Goal: Transaction & Acquisition: Purchase product/service

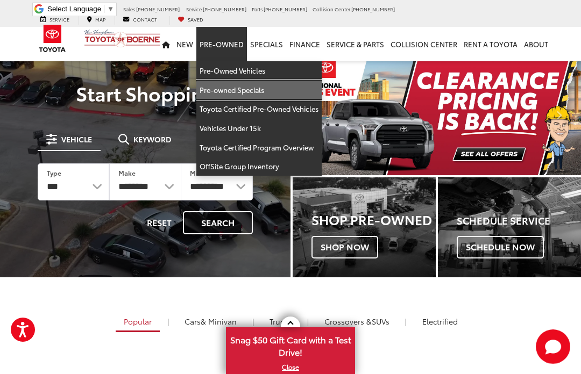
click at [269, 81] on link "Pre-owned Specials" at bounding box center [258, 90] width 125 height 19
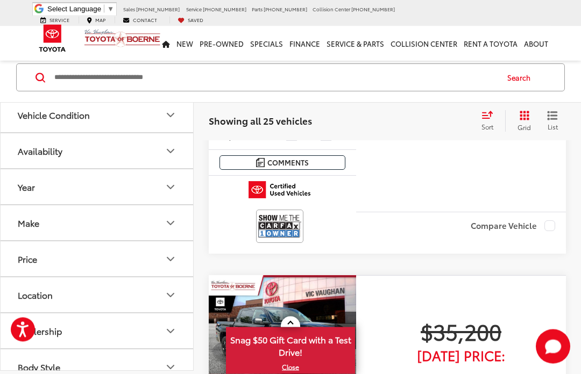
scroll to position [275, 0]
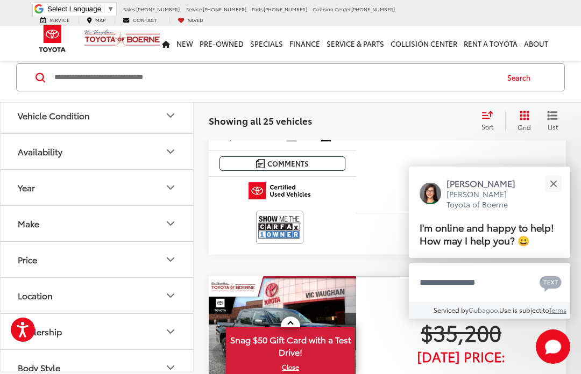
click at [159, 215] on button "Make" at bounding box center [98, 223] width 194 height 35
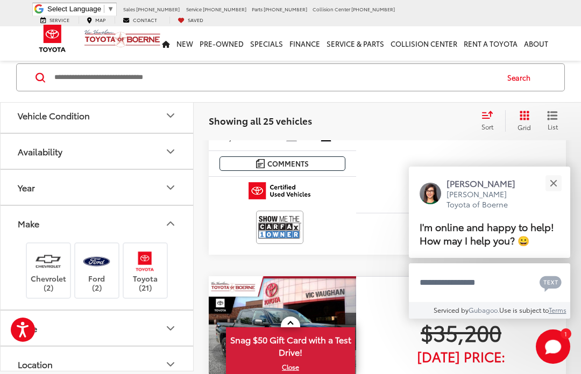
click at [156, 268] on img at bounding box center [145, 260] width 30 height 25
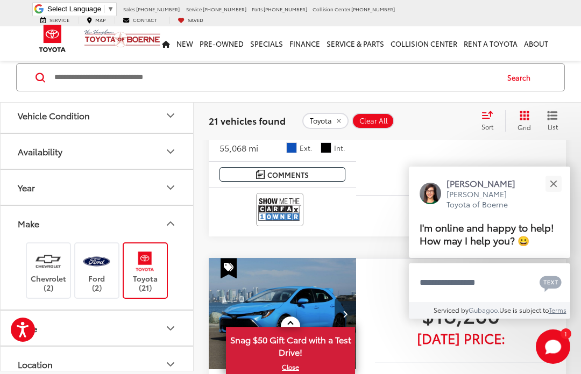
scroll to position [1422, 0]
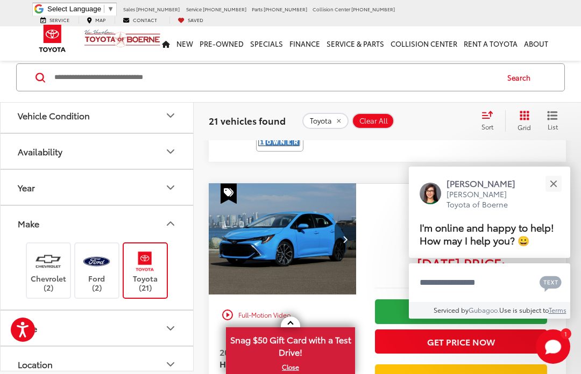
click at [552, 195] on button "Close" at bounding box center [552, 183] width 23 height 23
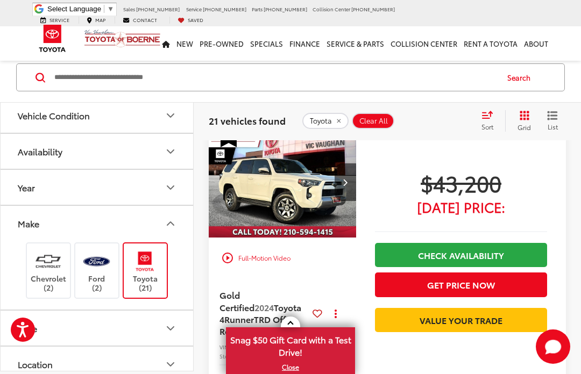
scroll to position [1816, 0]
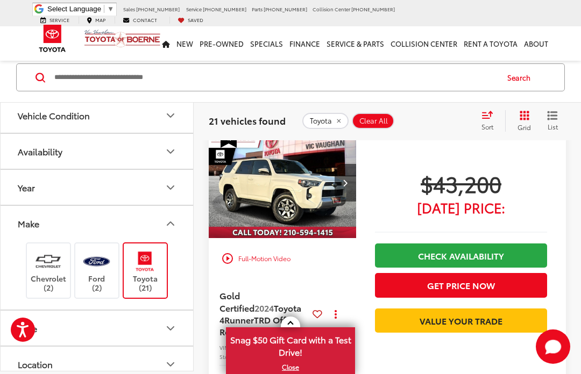
click at [117, 374] on button "Location" at bounding box center [98, 364] width 194 height 35
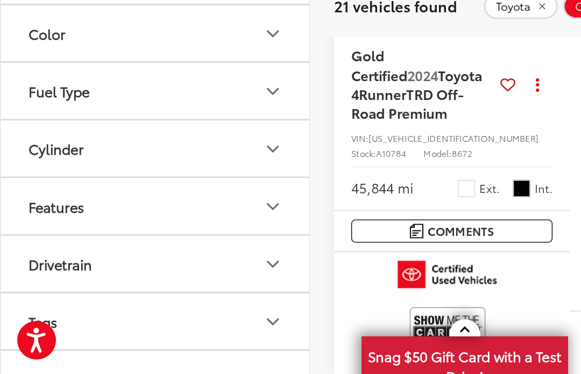
click at [120, 337] on button "Model & Trim" at bounding box center [98, 354] width 194 height 35
click at [144, 337] on button "Model & Trim" at bounding box center [98, 354] width 194 height 35
click at [140, 337] on button "Model & Trim" at bounding box center [98, 354] width 194 height 35
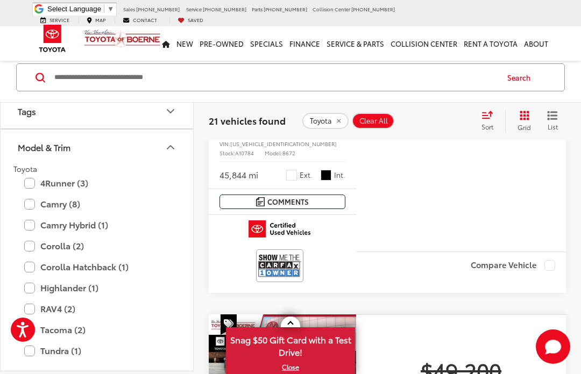
scroll to position [596, 0]
click at [37, 182] on label "4Runner (3)" at bounding box center [96, 183] width 145 height 19
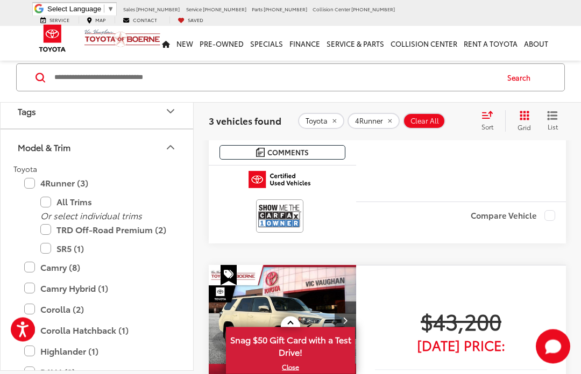
scroll to position [286, 0]
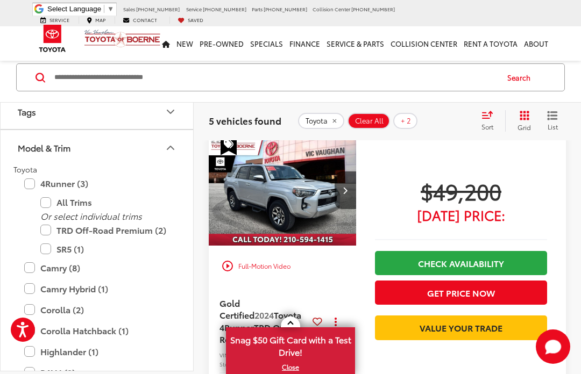
scroll to position [804, 0]
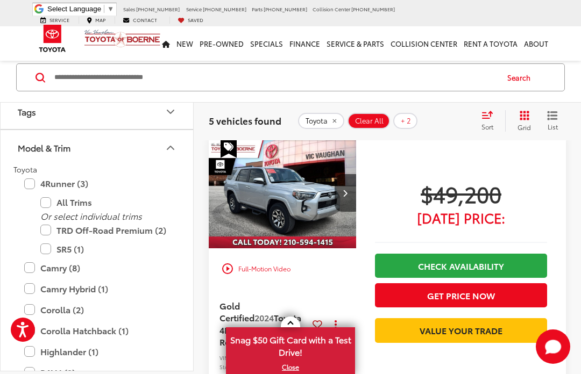
click at [307, 181] on img "2024 Toyota 4Runner TRD Off-Road Premium 0" at bounding box center [282, 194] width 149 height 112
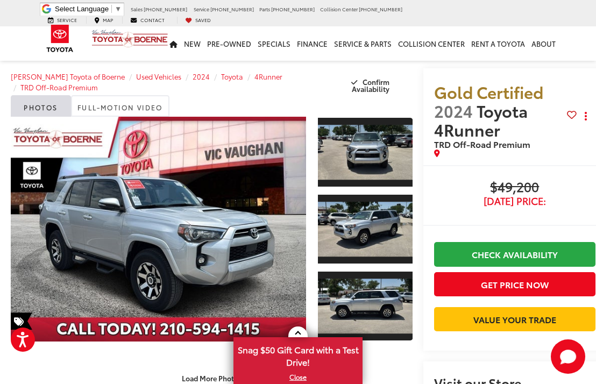
click at [65, 267] on link "Expand Photo 0" at bounding box center [158, 229] width 295 height 225
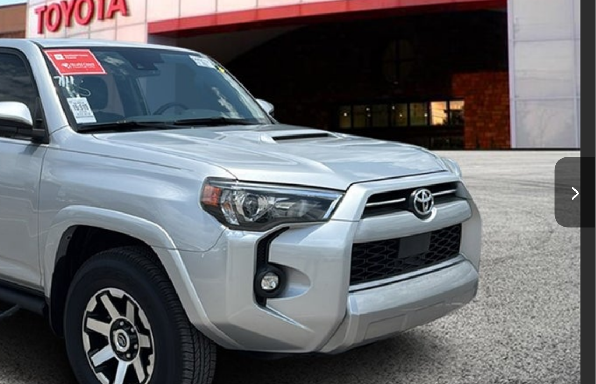
scroll to position [1, 11]
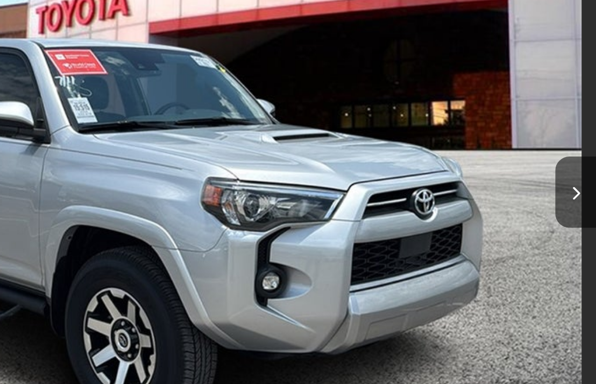
click at [574, 187] on button "Next image" at bounding box center [585, 206] width 22 height 38
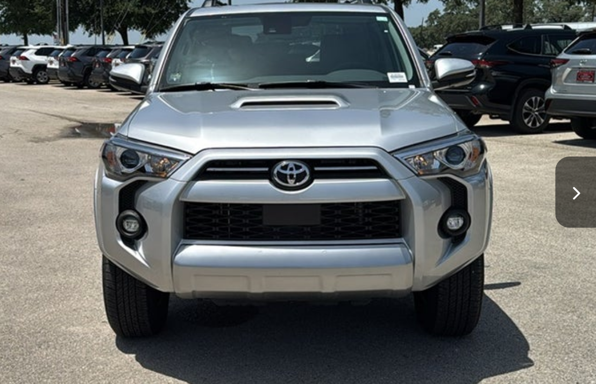
scroll to position [0, 465]
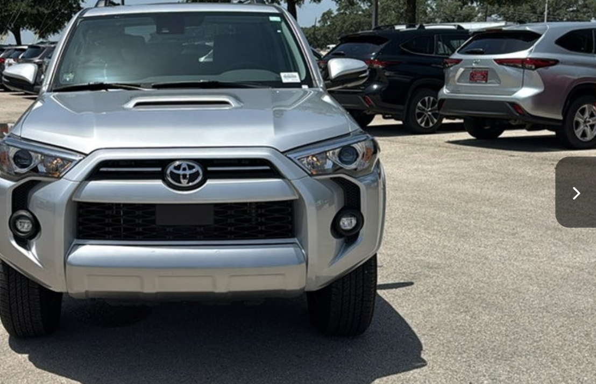
click at [582, 203] on icon "Next image" at bounding box center [584, 207] width 5 height 8
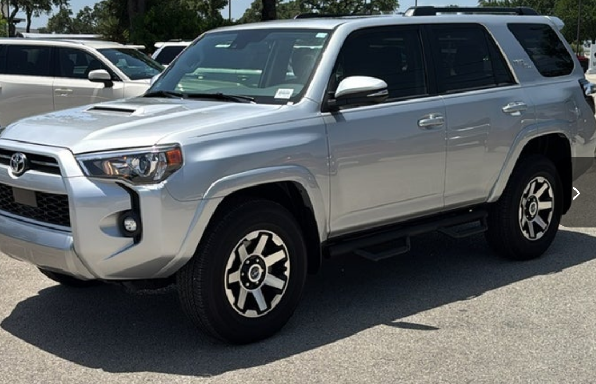
scroll to position [90, 0]
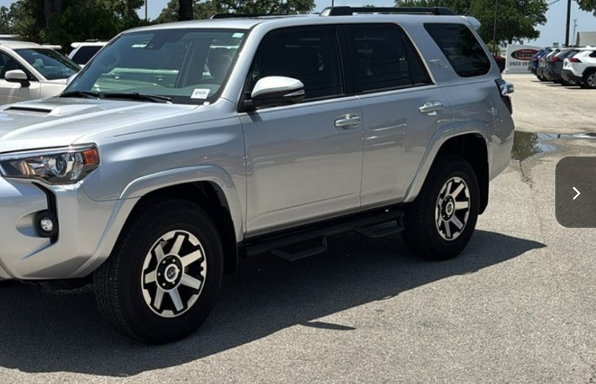
click at [582, 203] on icon "Next image" at bounding box center [584, 207] width 5 height 8
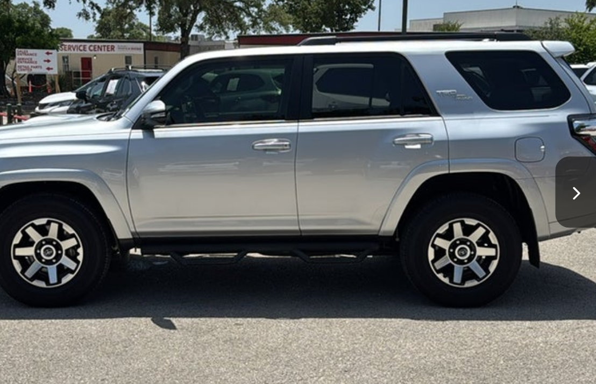
scroll to position [0, 1368]
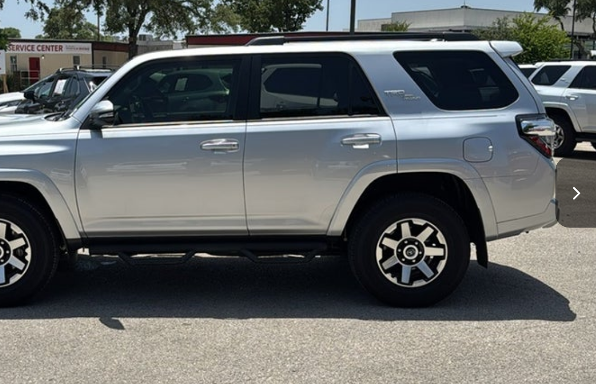
click at [582, 203] on icon "Next image" at bounding box center [584, 207] width 5 height 8
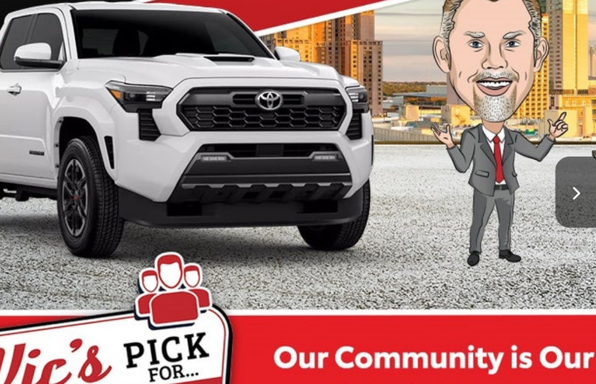
scroll to position [0, 1860]
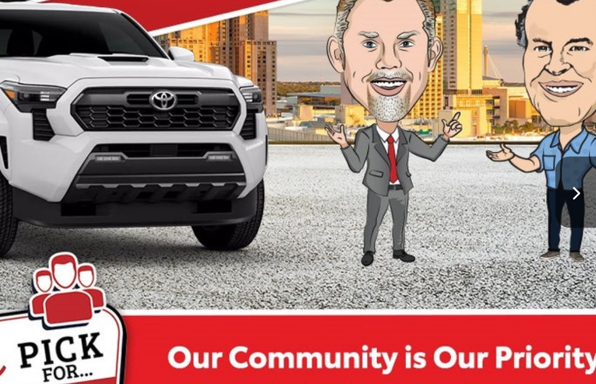
click at [582, 203] on icon "Next image" at bounding box center [584, 207] width 5 height 8
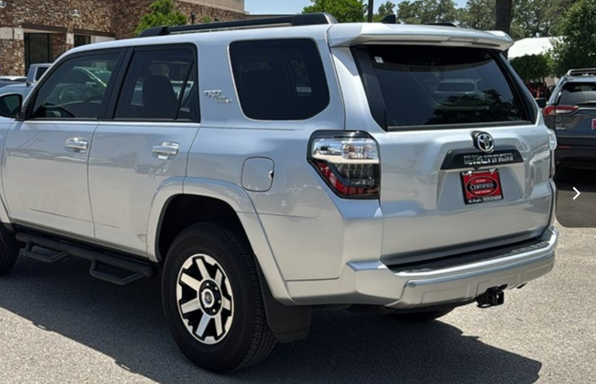
scroll to position [0, 2325]
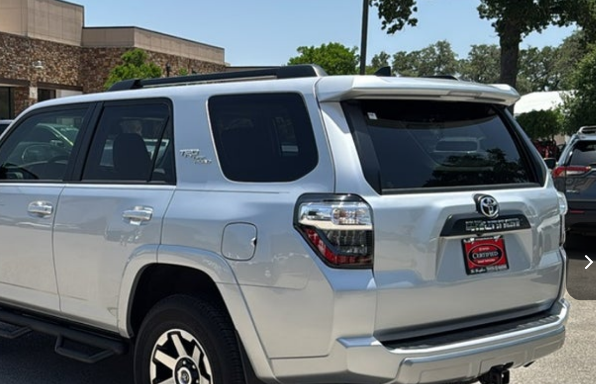
click at [574, 187] on button "Next image" at bounding box center [585, 206] width 22 height 38
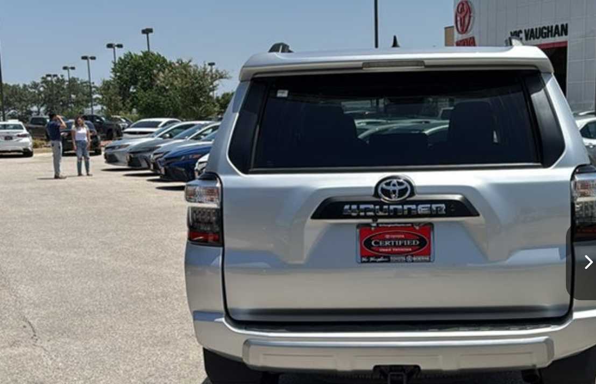
scroll to position [0, 2790]
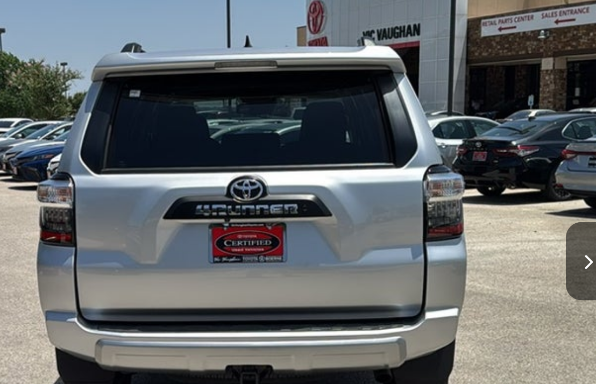
click at [574, 187] on button "Next image" at bounding box center [585, 206] width 22 height 38
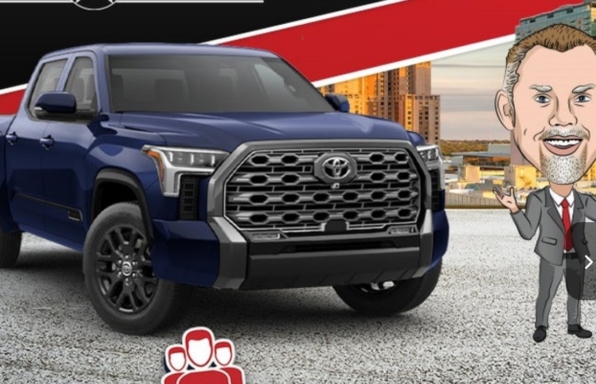
scroll to position [553, 0]
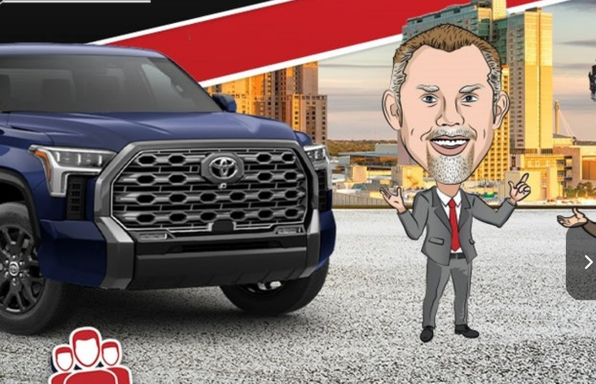
click at [574, 187] on button "Next image" at bounding box center [585, 206] width 22 height 38
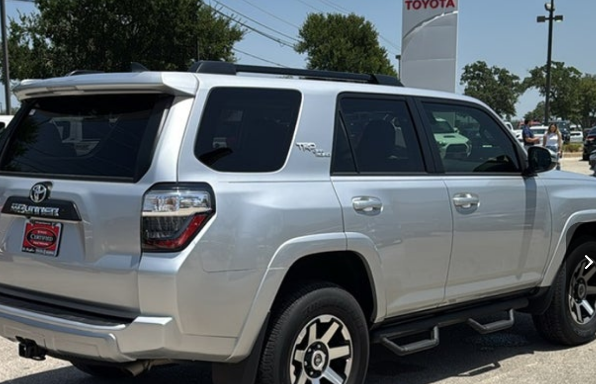
click at [574, 187] on button "Next image" at bounding box center [585, 206] width 22 height 38
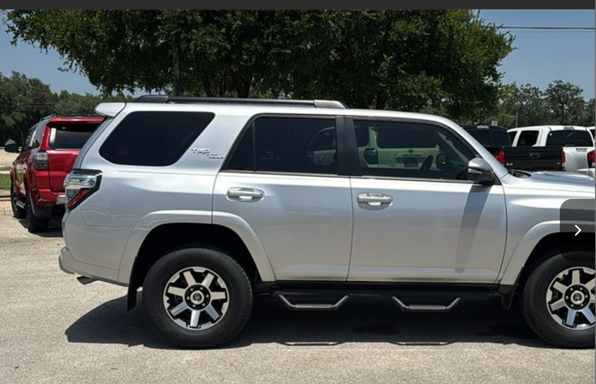
click at [574, 187] on button "Next image" at bounding box center [585, 206] width 22 height 38
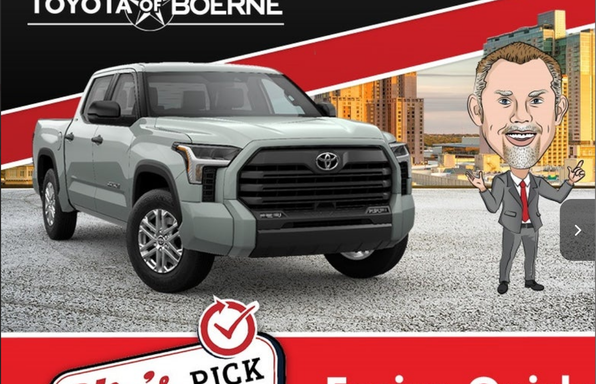
click at [574, 187] on button "Next image" at bounding box center [585, 206] width 22 height 38
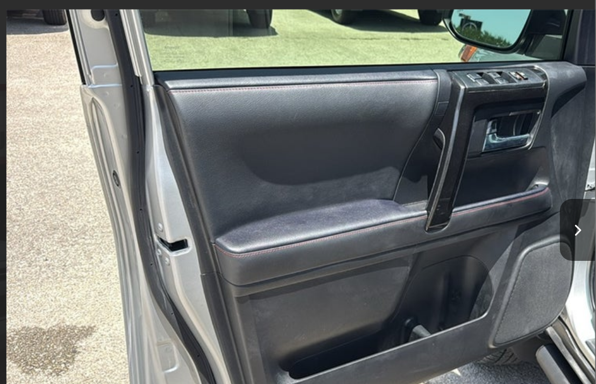
click at [574, 187] on button "Next image" at bounding box center [585, 206] width 22 height 38
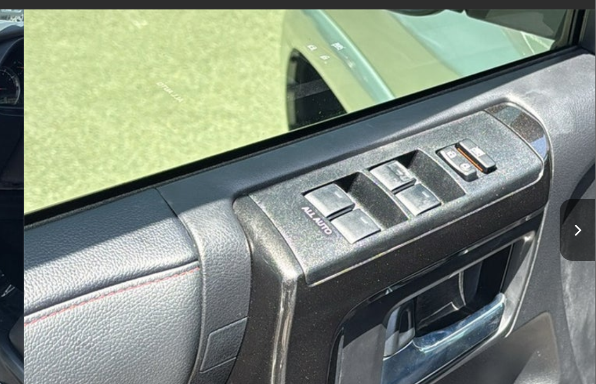
click at [574, 187] on button "Next image" at bounding box center [585, 206] width 22 height 38
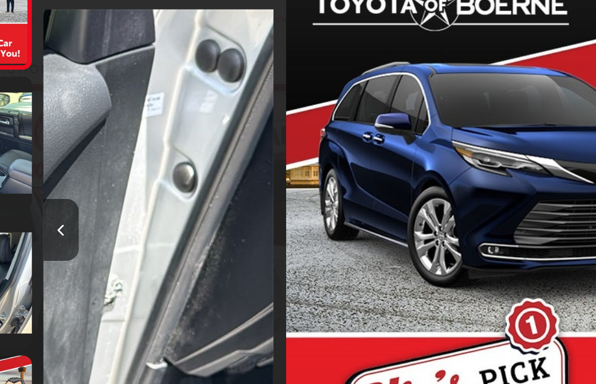
click at [119, 187] on button "Previous image" at bounding box center [130, 206] width 22 height 38
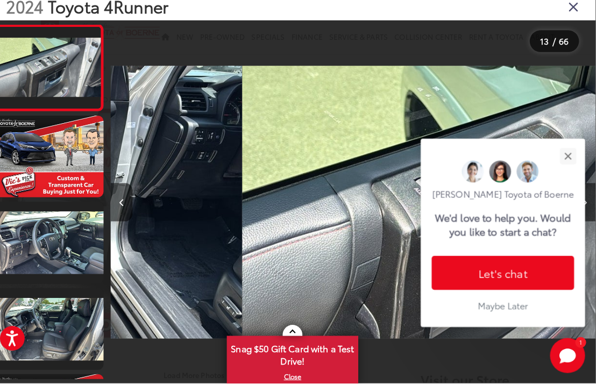
click at [556, 149] on button "Close" at bounding box center [567, 160] width 23 height 23
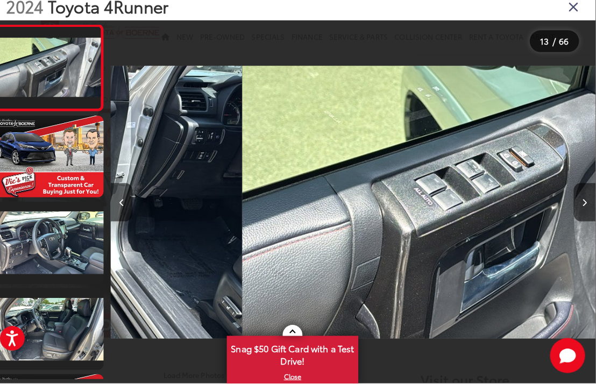
click at [574, 213] on button "Next image" at bounding box center [585, 206] width 22 height 38
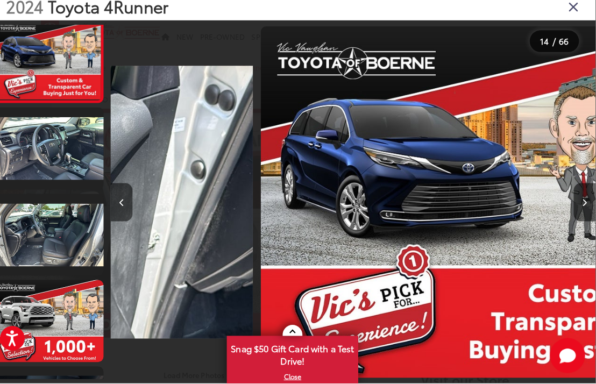
click at [574, 205] on button "Next image" at bounding box center [585, 206] width 22 height 38
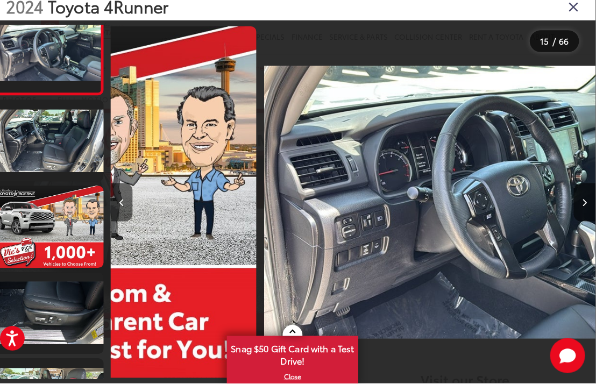
click at [574, 200] on button "Next image" at bounding box center [585, 206] width 22 height 38
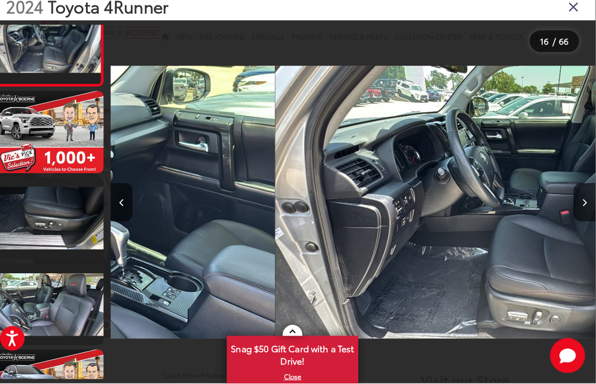
click at [574, 201] on button "Next image" at bounding box center [585, 206] width 22 height 38
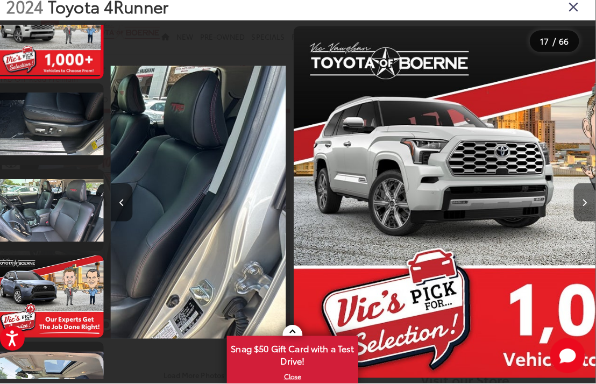
click at [574, 201] on button "Next image" at bounding box center [585, 206] width 22 height 38
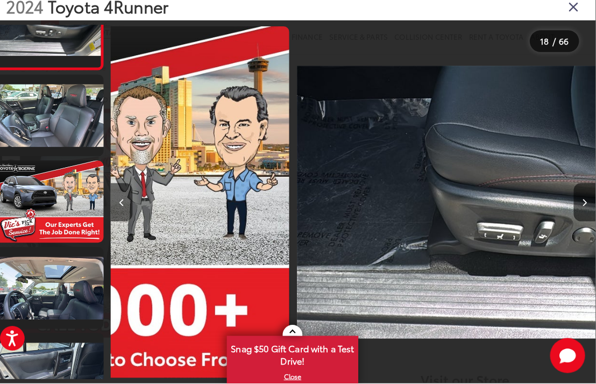
click at [574, 201] on button "Next image" at bounding box center [585, 206] width 22 height 38
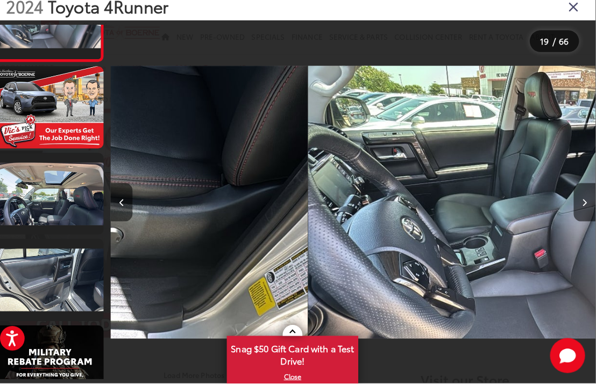
click at [574, 204] on button "Next image" at bounding box center [585, 206] width 22 height 38
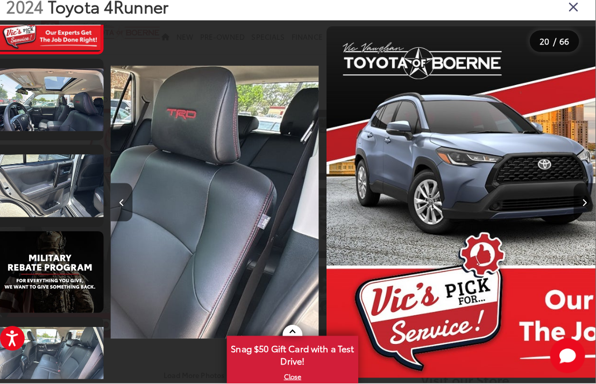
click at [574, 204] on button "Next image" at bounding box center [585, 206] width 22 height 38
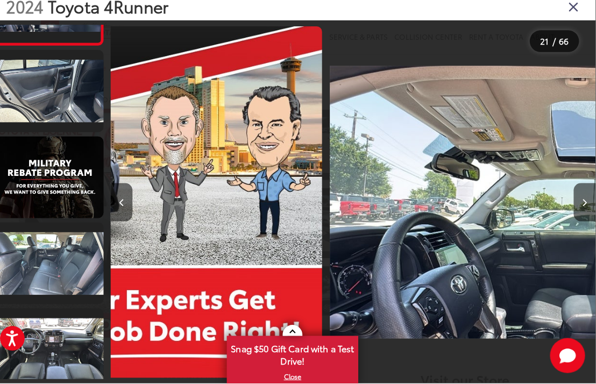
click at [568, 10] on icon "Close gallery" at bounding box center [573, 13] width 11 height 14
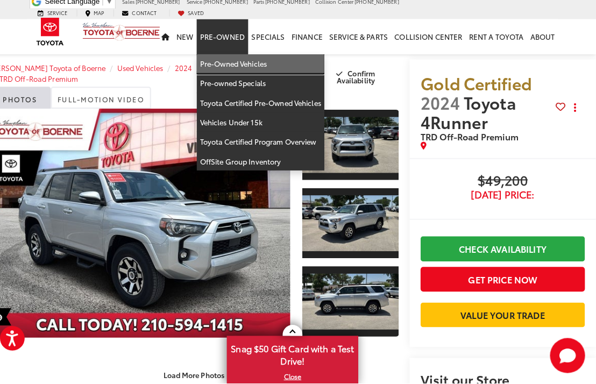
click at [256, 61] on link "Pre-Owned Vehicles" at bounding box center [266, 70] width 125 height 19
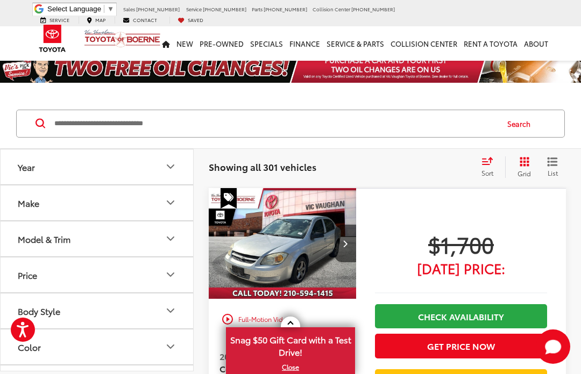
click at [168, 241] on icon "Model & Trim" at bounding box center [170, 238] width 13 height 13
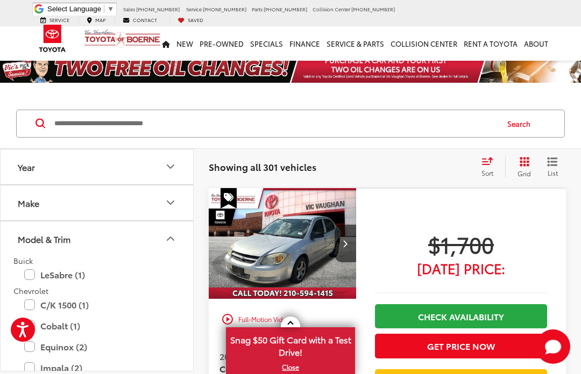
click at [174, 196] on div "Make" at bounding box center [170, 202] width 13 height 13
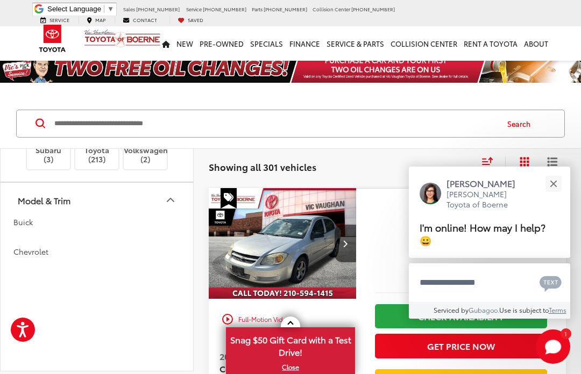
scroll to position [304, 0]
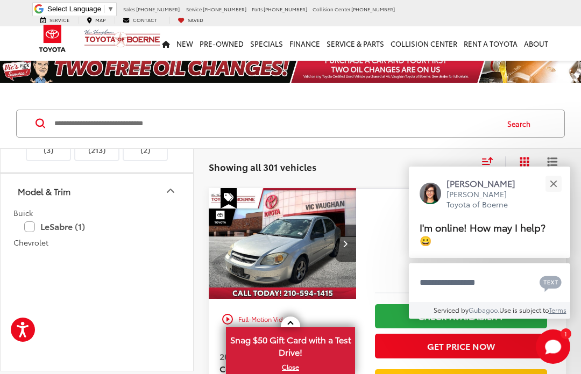
click at [97, 137] on img at bounding box center [97, 137] width 0 height 0
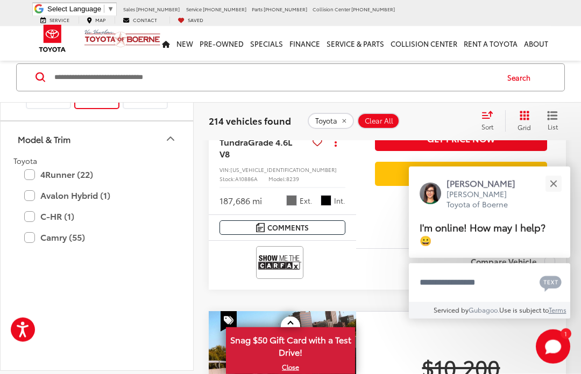
scroll to position [206, 0]
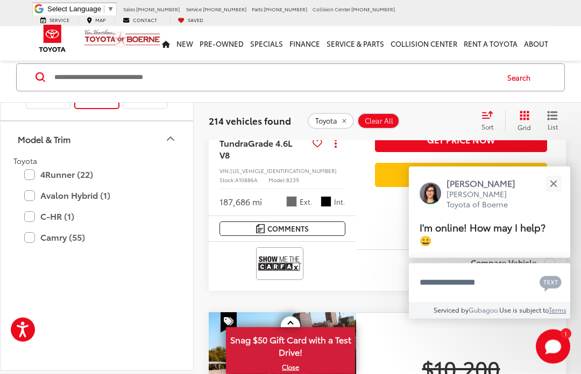
click at [33, 184] on label "4Runner (22)" at bounding box center [96, 175] width 145 height 19
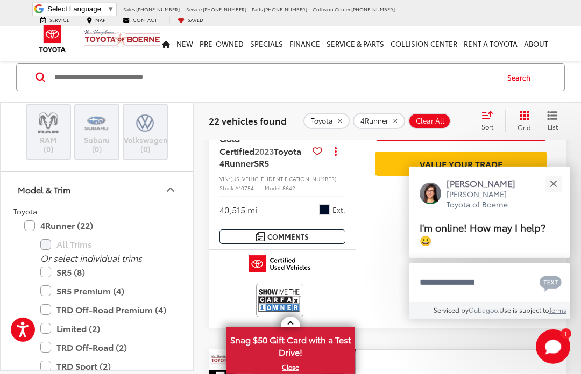
scroll to position [417, 0]
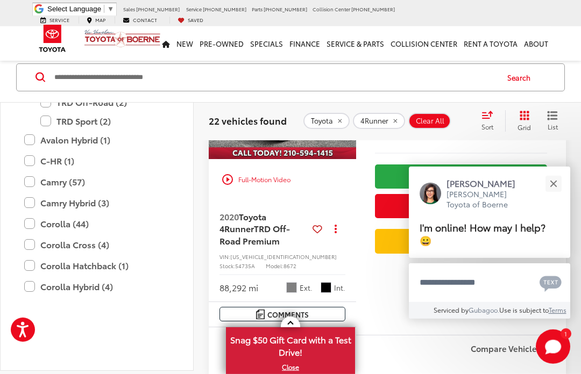
scroll to position [548, 0]
click at [42, 38] on label "SR5 (8)" at bounding box center [104, 28] width 129 height 19
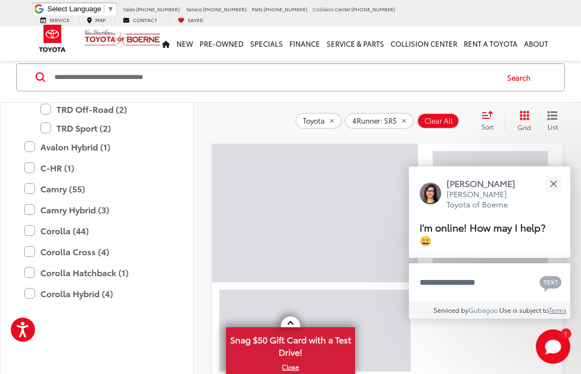
click at [52, 62] on label "SR5 Premium (4)" at bounding box center [104, 53] width 129 height 19
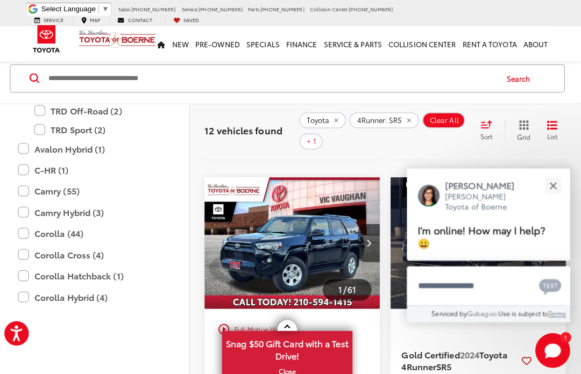
scroll to position [1740, 0]
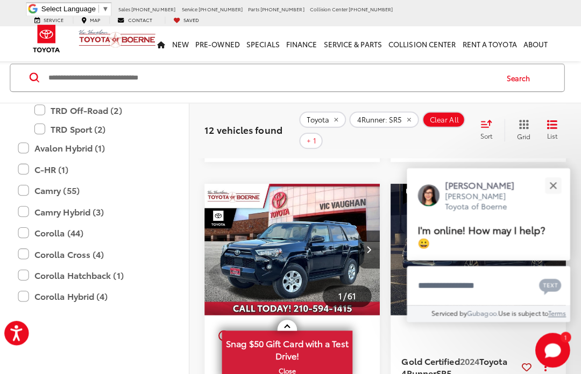
click at [161, 119] on label "TRD Off-Road (2)" at bounding box center [104, 109] width 129 height 19
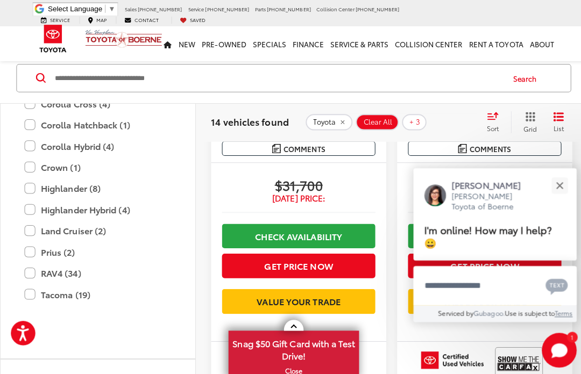
scroll to position [346, 0]
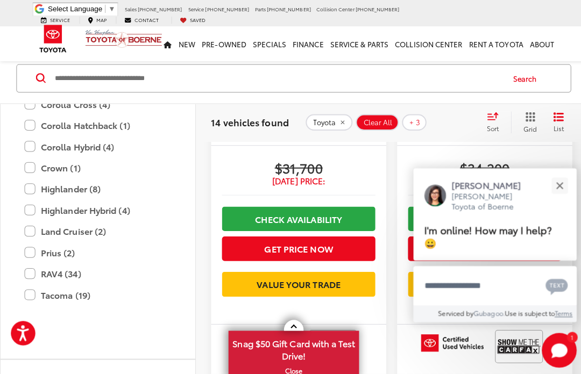
click at [163, 175] on label "Crown (1)" at bounding box center [96, 165] width 145 height 19
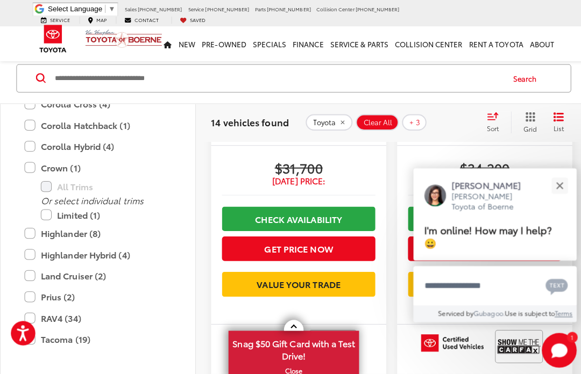
scroll to position [779, 0]
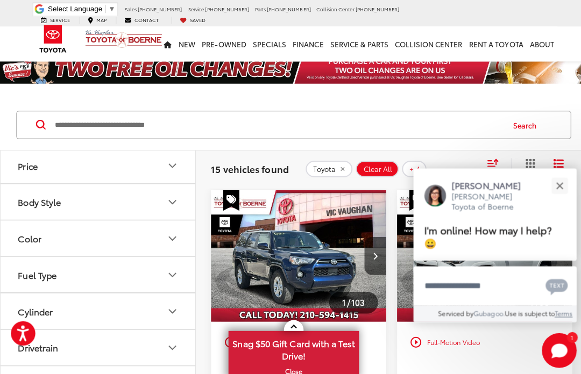
scroll to position [815, 0]
click at [41, 91] on label "Tacoma (19)" at bounding box center [96, 81] width 145 height 19
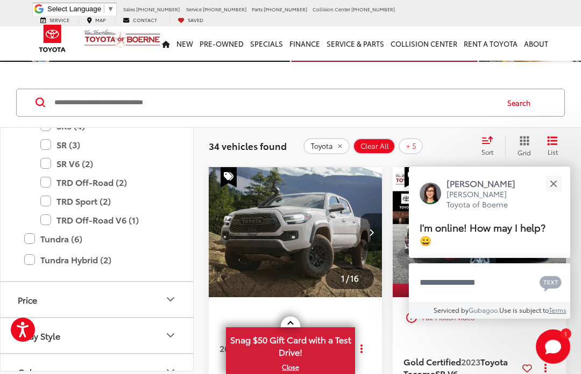
click at [555, 195] on button "Close" at bounding box center [552, 183] width 23 height 23
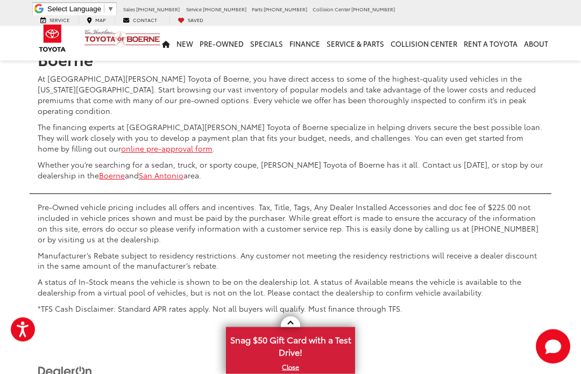
scroll to position [3664, 0]
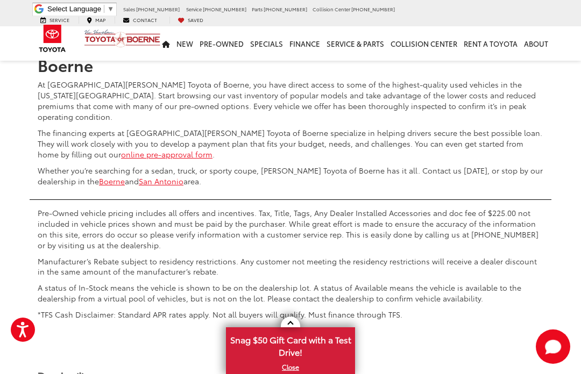
scroll to position [3698, 0]
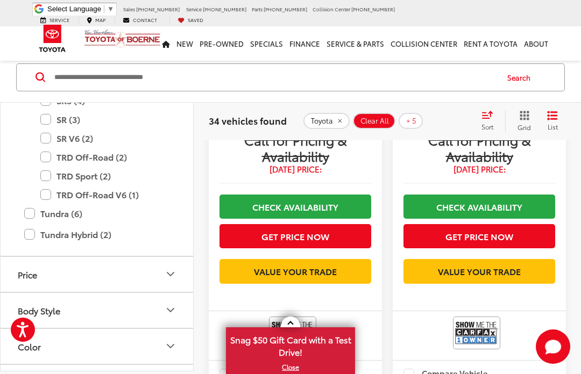
scroll to position [2096, 0]
